Goal: Transaction & Acquisition: Purchase product/service

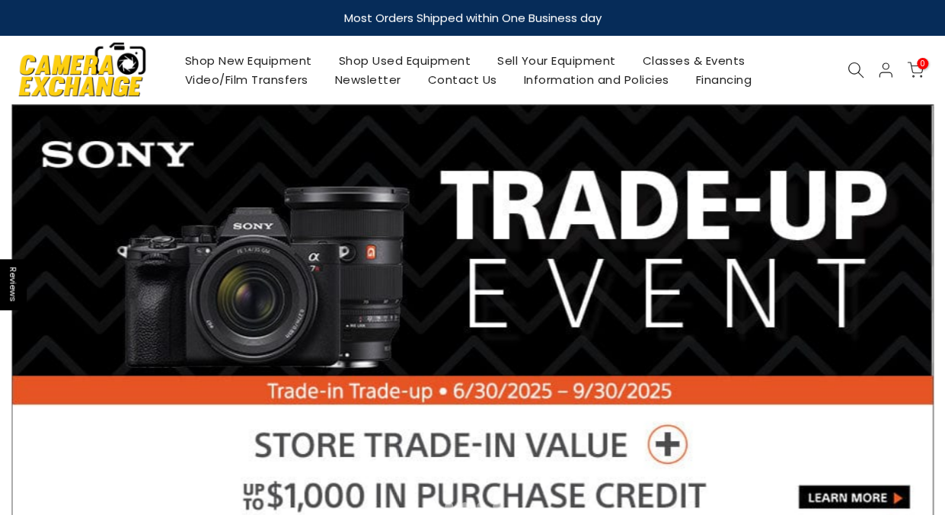
click at [384, 58] on link "Shop Used Equipment" at bounding box center [404, 60] width 159 height 19
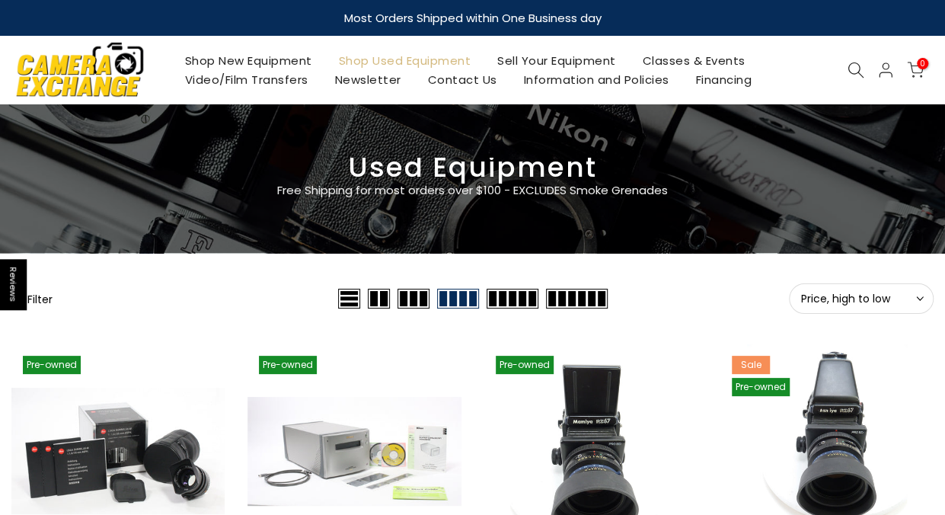
click at [40, 301] on button "Filter" at bounding box center [31, 298] width 41 height 15
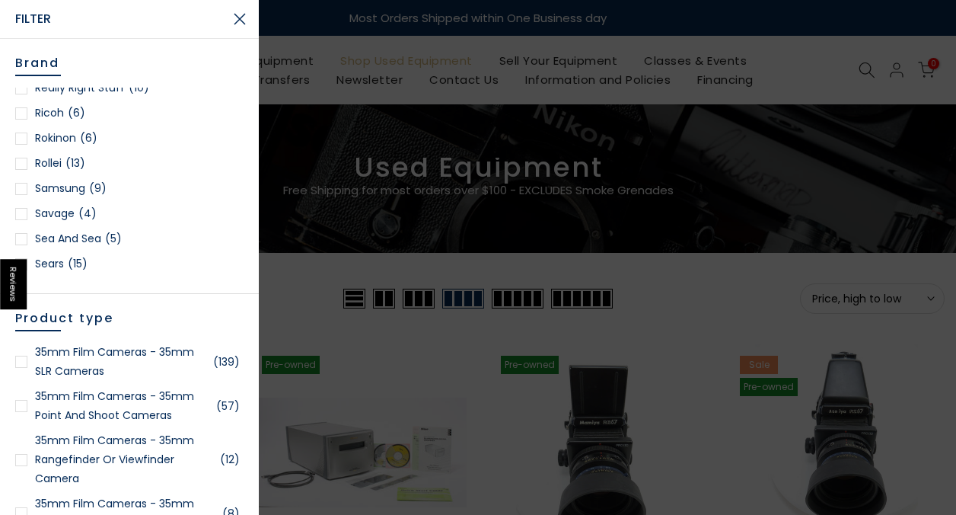
scroll to position [1796, 0]
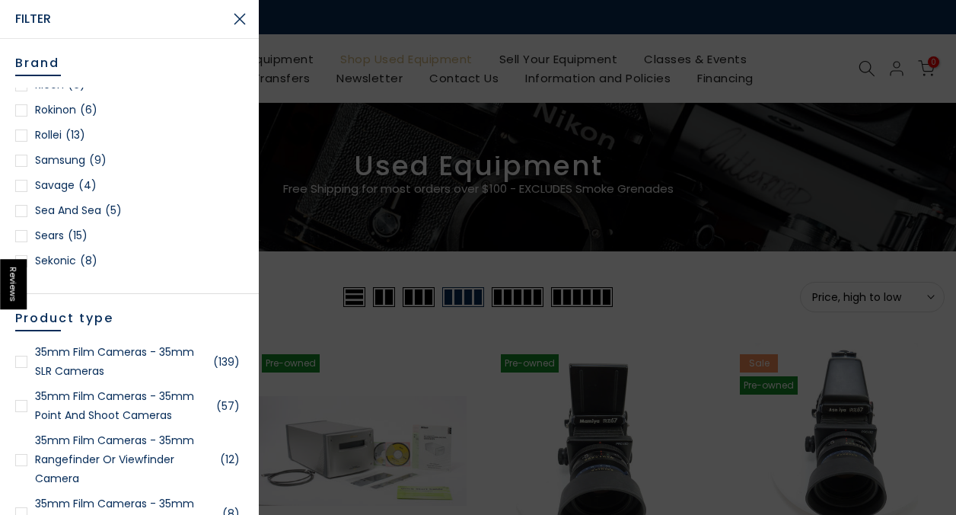
click at [78, 158] on link "Samsung (9)" at bounding box center [129, 160] width 228 height 19
